Goal: Obtain resource: Download file/media

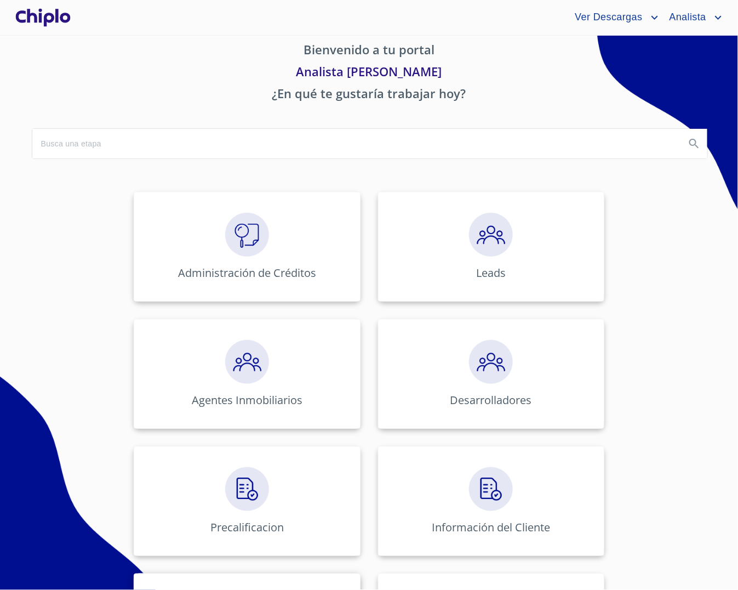
scroll to position [253, 0]
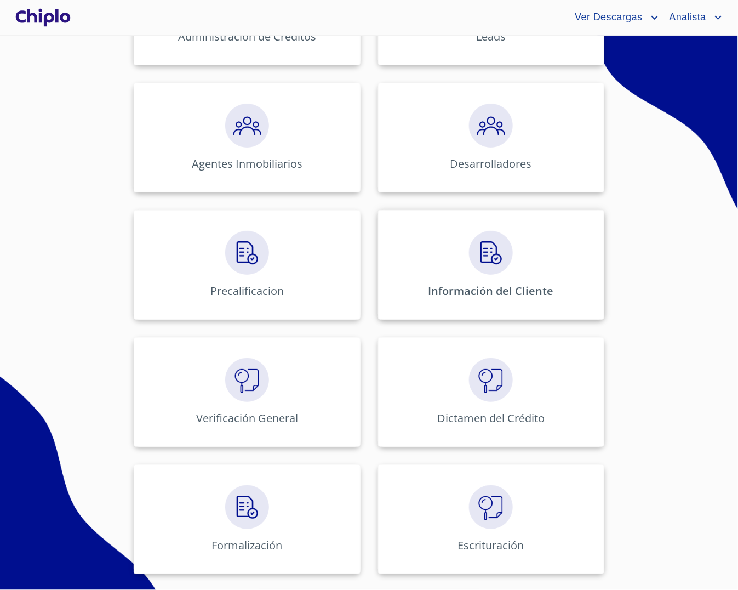
click at [461, 303] on div "Información del Cliente" at bounding box center [491, 265] width 226 height 110
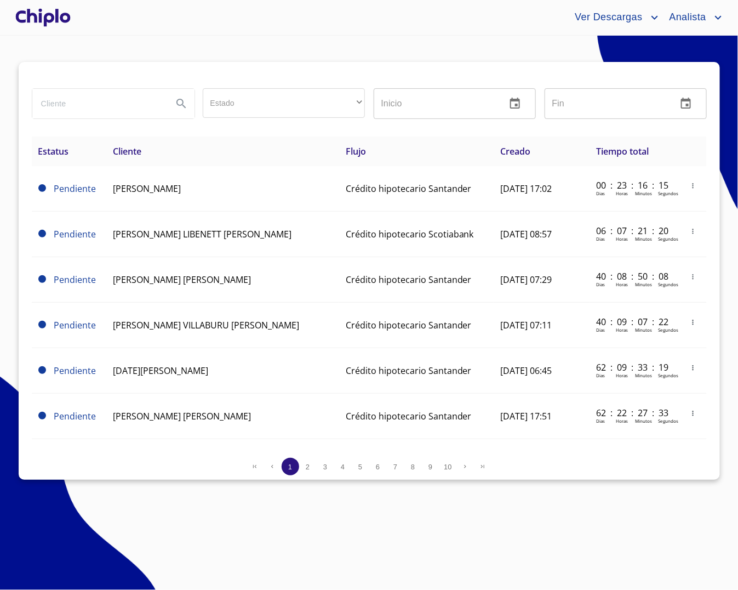
click at [154, 109] on input "search" at bounding box center [98, 104] width 132 height 30
type input "maya"
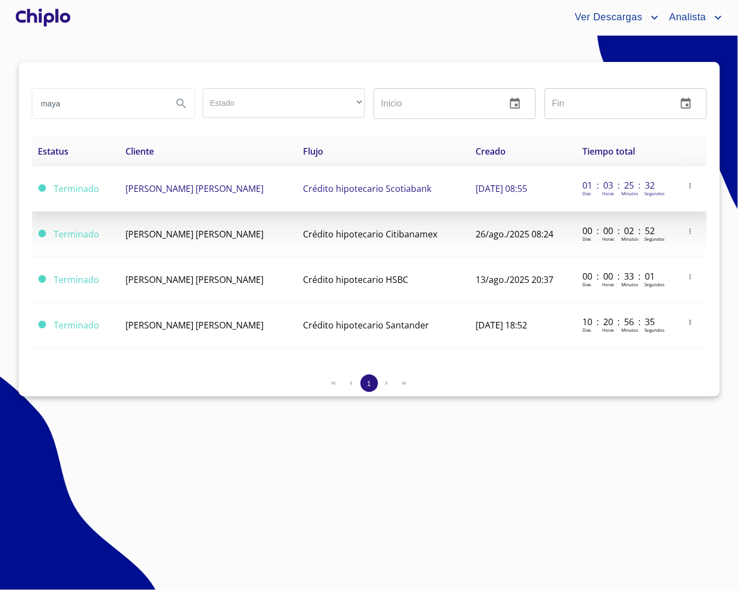
click at [192, 195] on td "[PERSON_NAME] [PERSON_NAME]" at bounding box center [208, 188] width 178 height 45
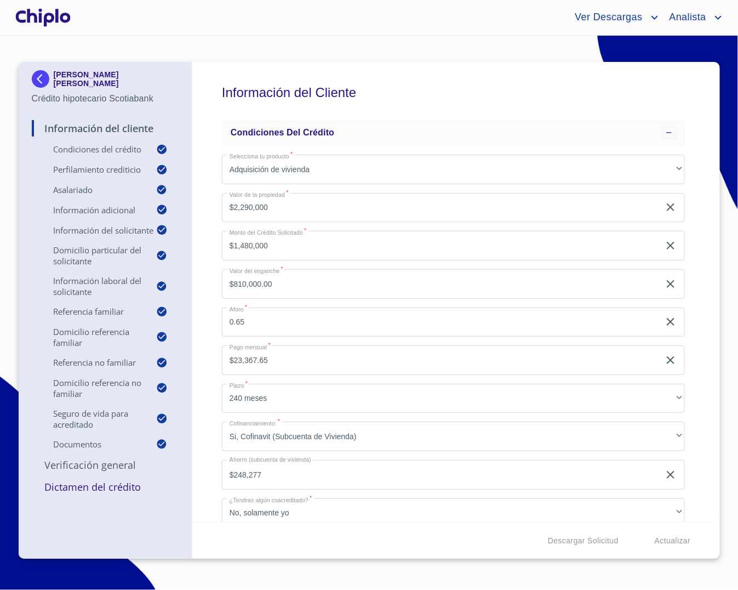
click at [478, 535] on div "Descargar Solicitud Actualizar" at bounding box center [453, 540] width 522 height 37
click at [578, 546] on span "Descargar Solicitud" at bounding box center [583, 541] width 71 height 14
click at [480, 536] on div "Descargar Solicitud Actualizar" at bounding box center [453, 540] width 522 height 37
click at [481, 527] on div "Descargar Solicitud Actualizar" at bounding box center [453, 540] width 522 height 37
click at [592, 537] on span "Descargar Solicitud" at bounding box center [583, 541] width 71 height 14
